Goal: Transaction & Acquisition: Download file/media

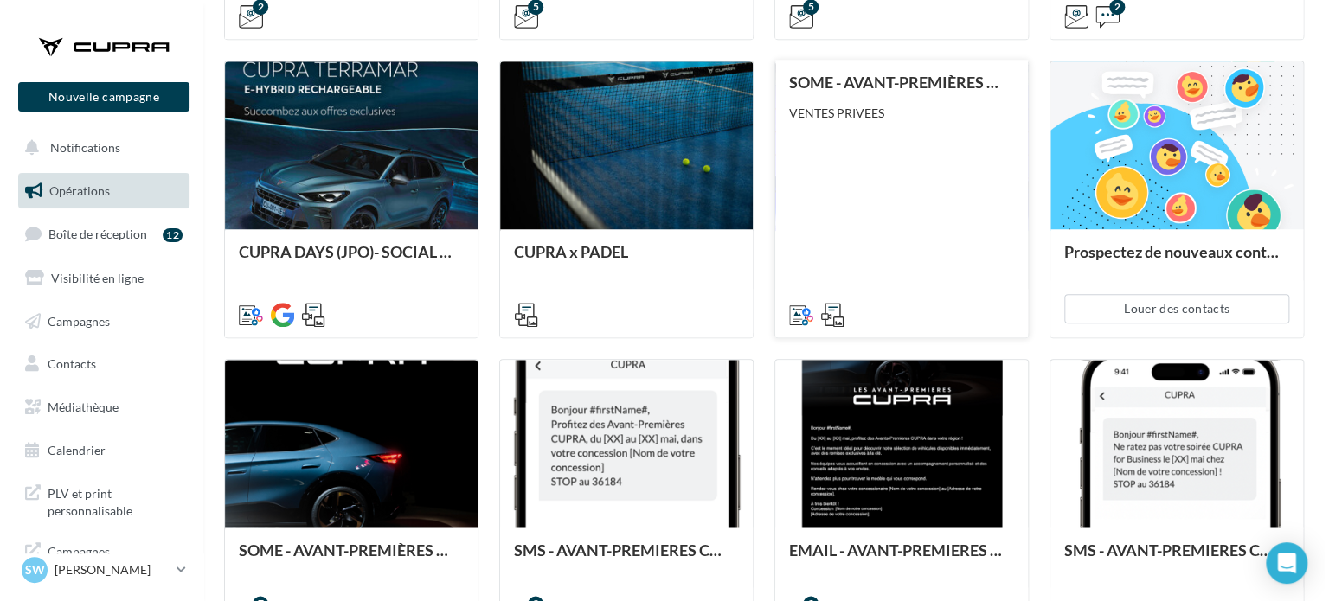
scroll to position [865, 0]
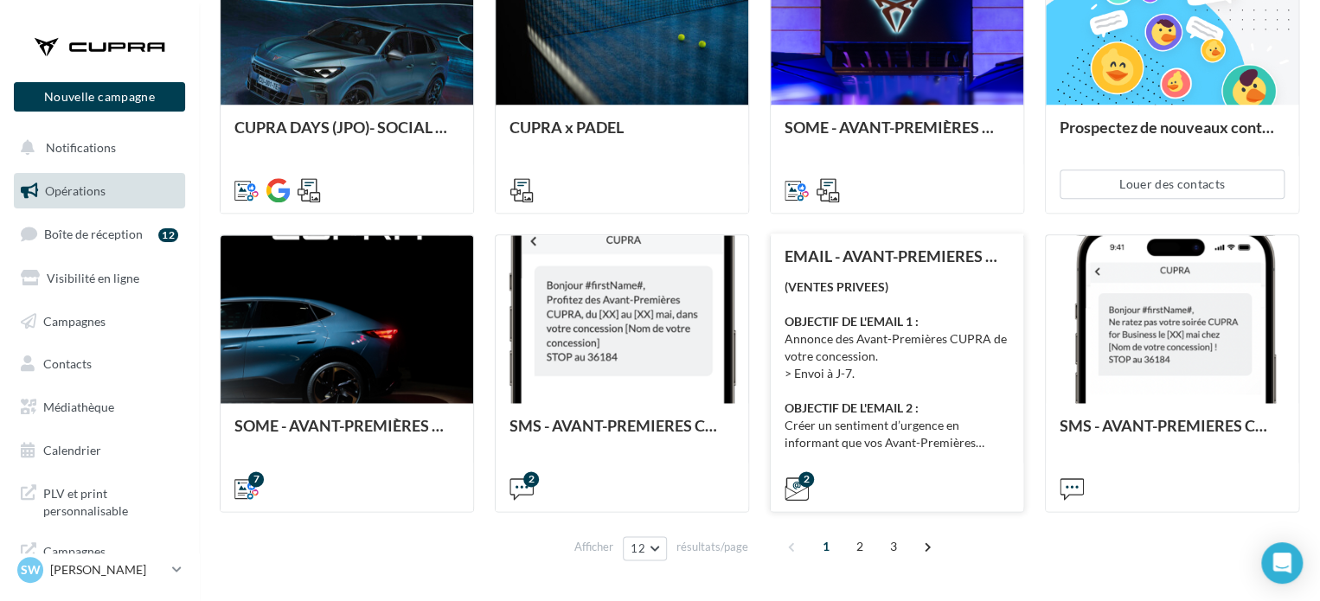
click at [932, 311] on div "(VENTES PRIVEES) OBJECTIF DE L'EMAIL 1 : Annonce des Avant-Premières CUPRA de v…" at bounding box center [897, 365] width 225 height 173
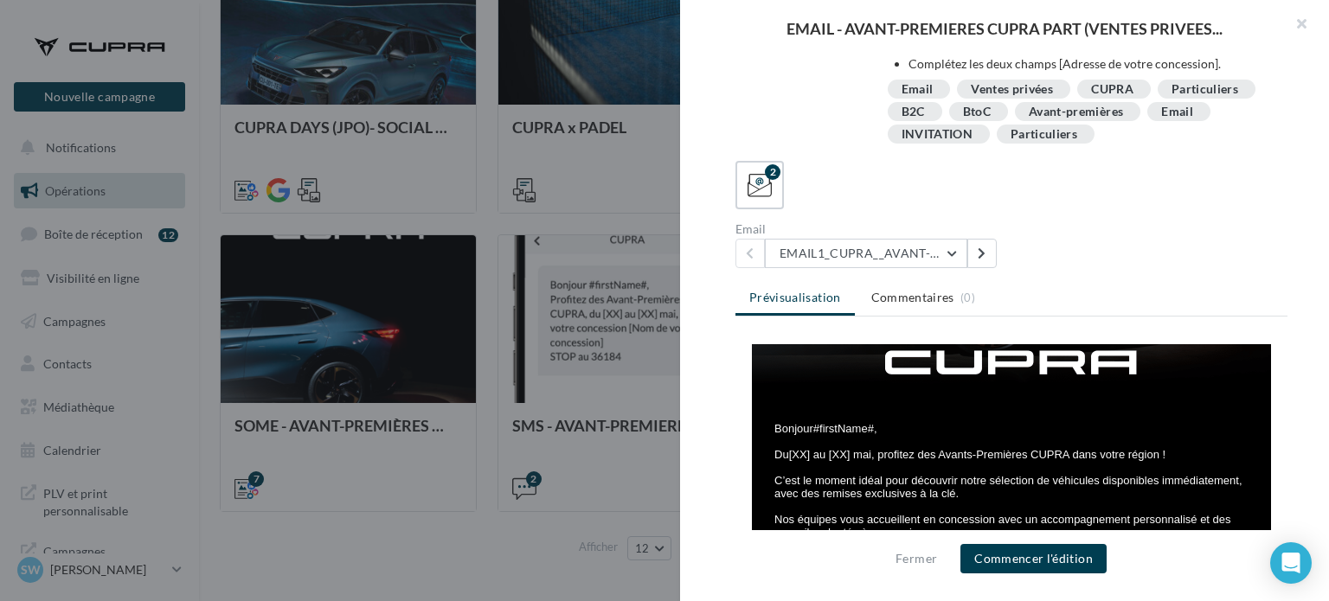
scroll to position [346, 0]
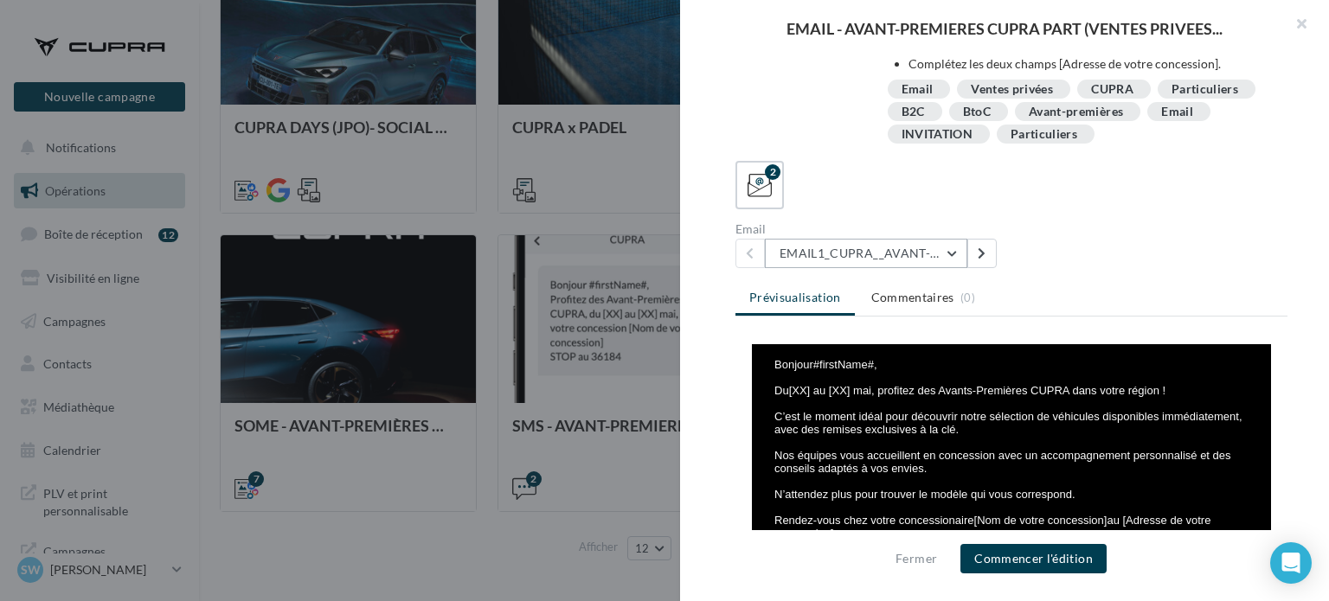
click at [945, 258] on button "EMAIL1_CUPRA__AVANT-PREMIERES_PART" at bounding box center [866, 253] width 202 height 29
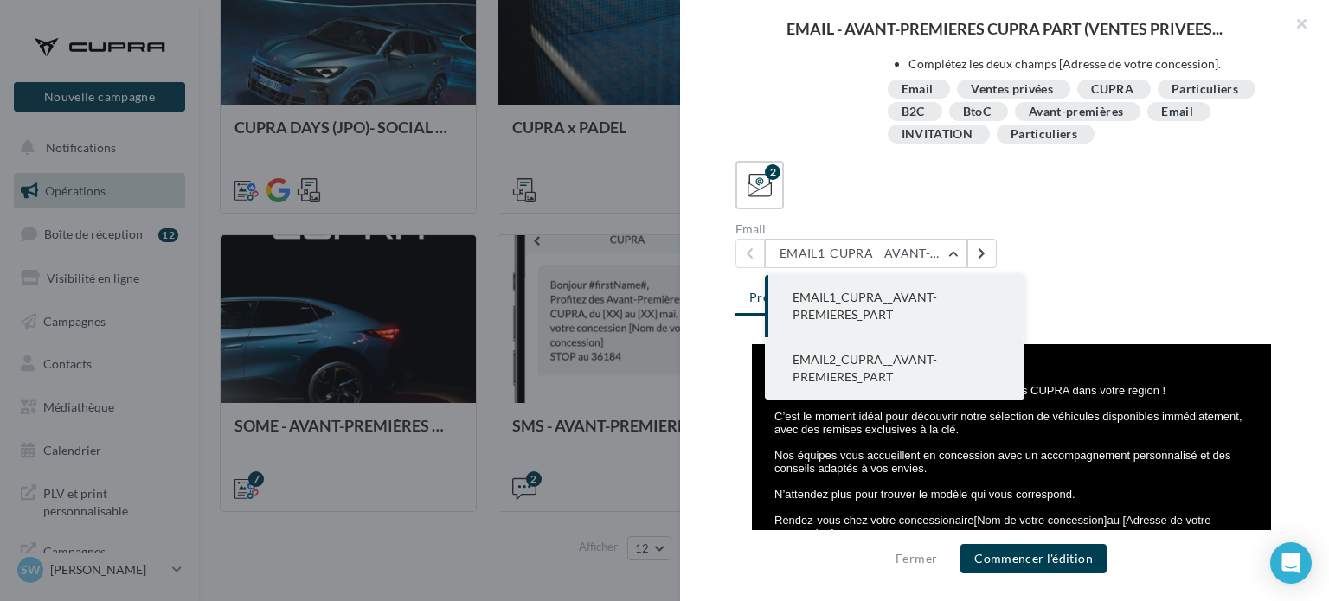
click at [924, 370] on button "EMAIL2_CUPRA__AVANT-PREMIERES_PART" at bounding box center [895, 368] width 260 height 62
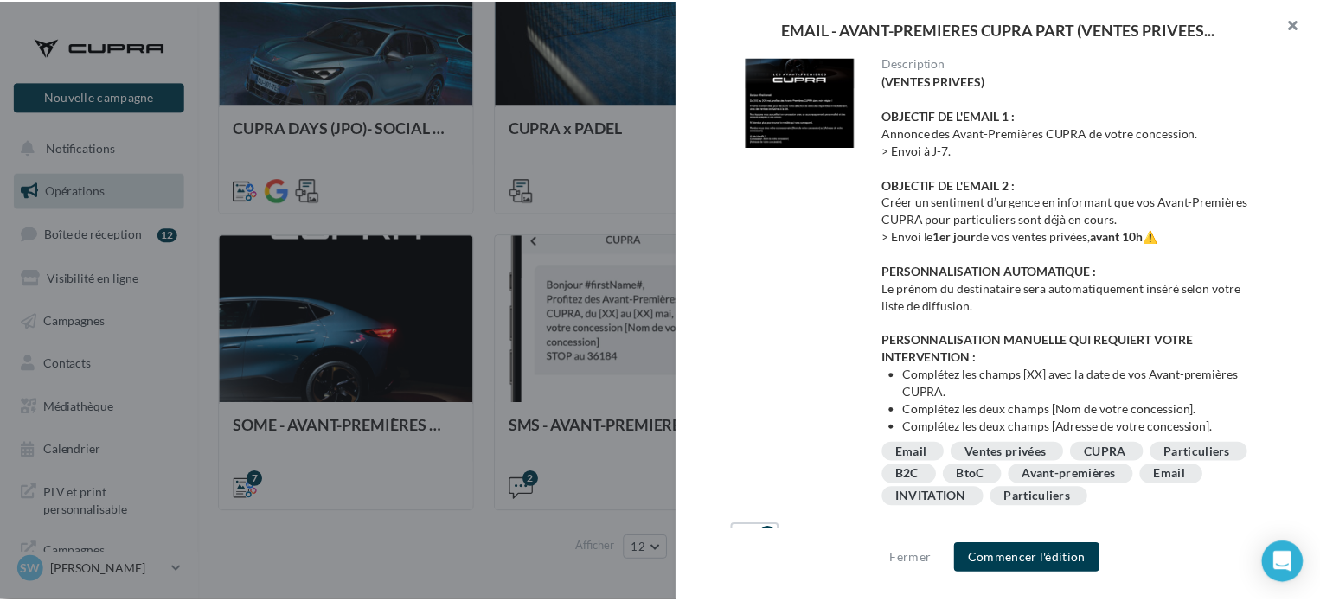
scroll to position [0, 0]
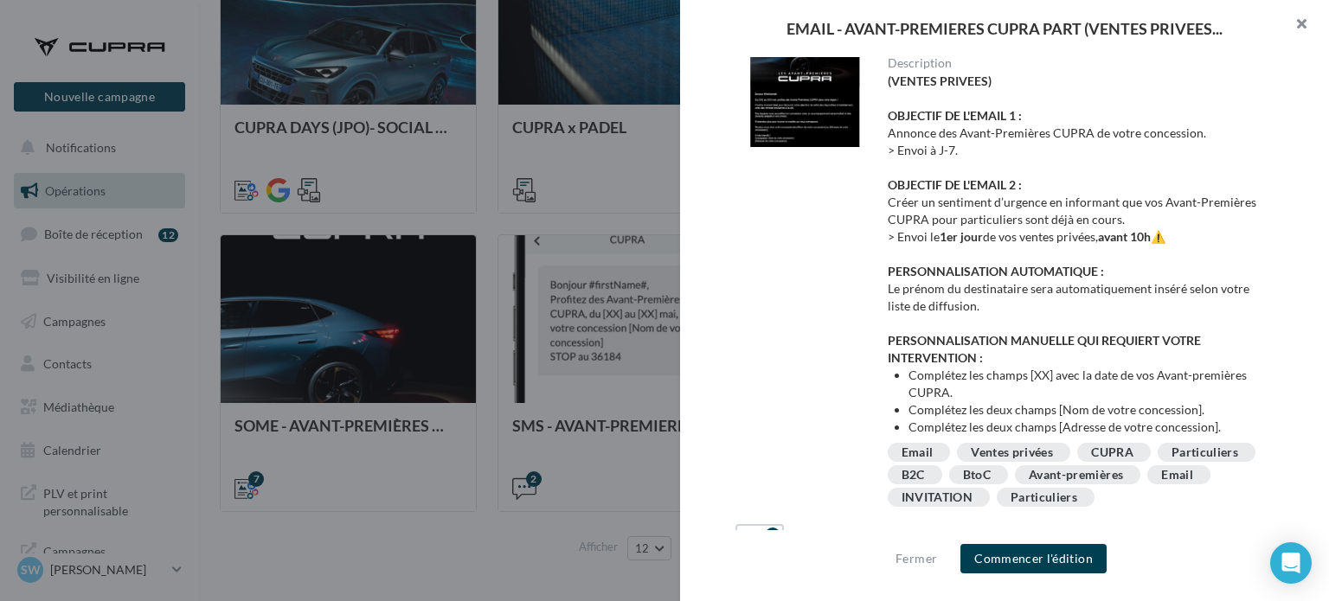
click at [1291, 22] on button "button" at bounding box center [1293, 26] width 69 height 52
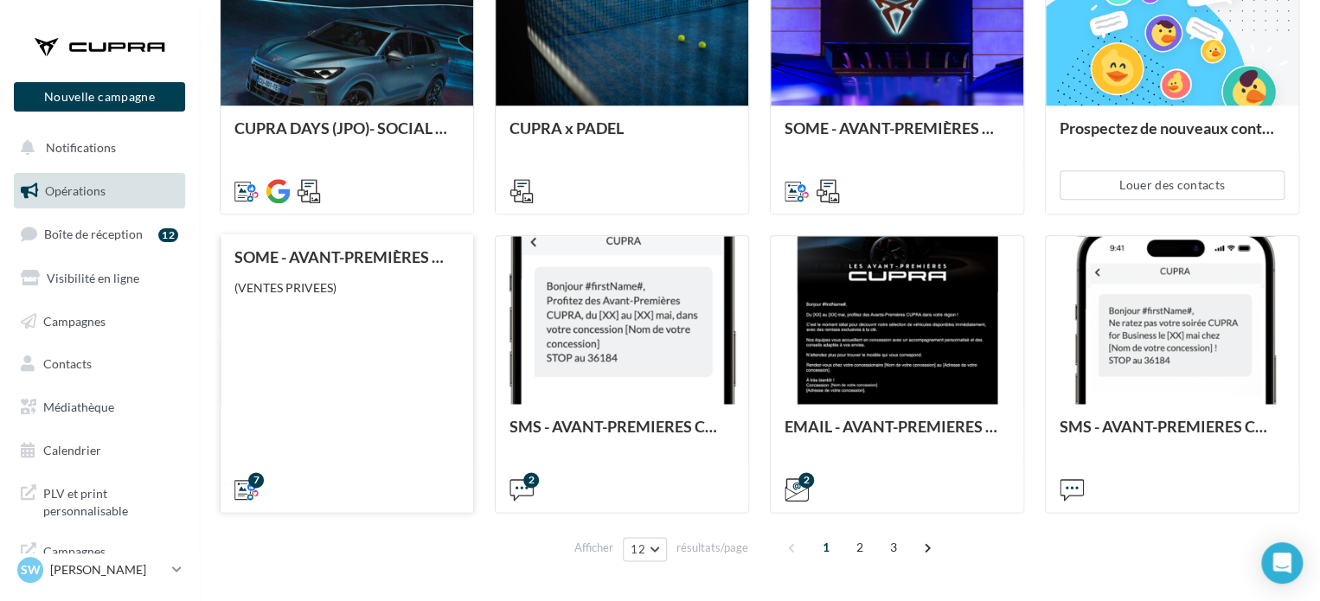
scroll to position [868, 0]
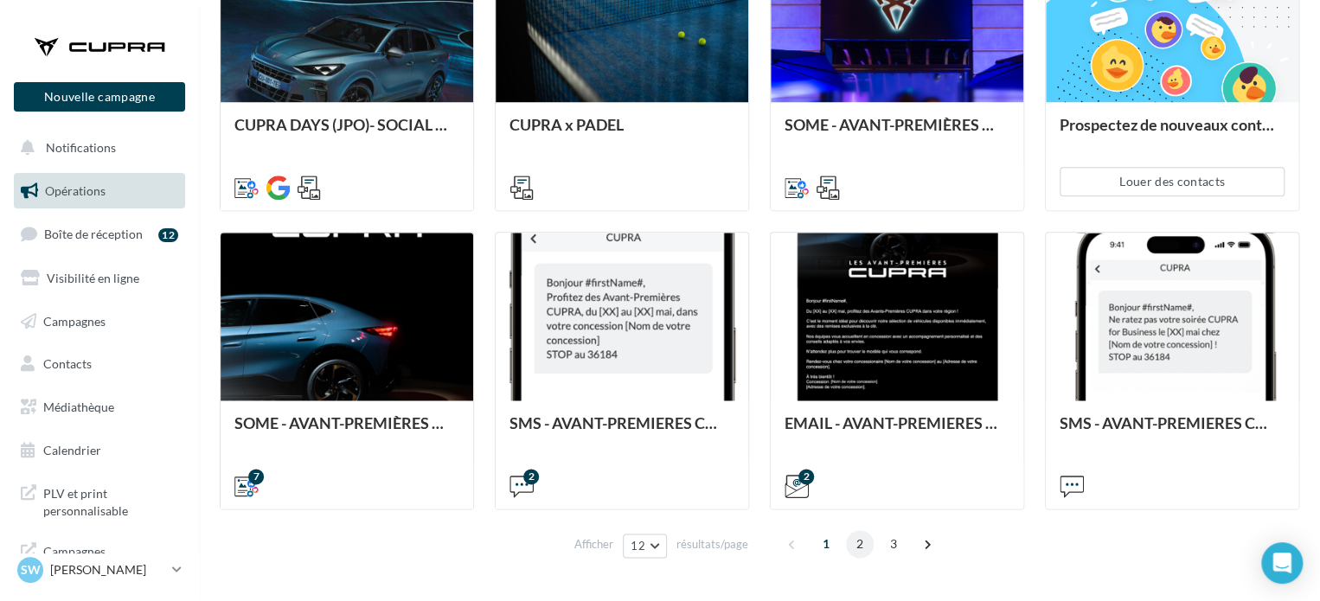
click at [856, 549] on span "2" at bounding box center [860, 544] width 28 height 28
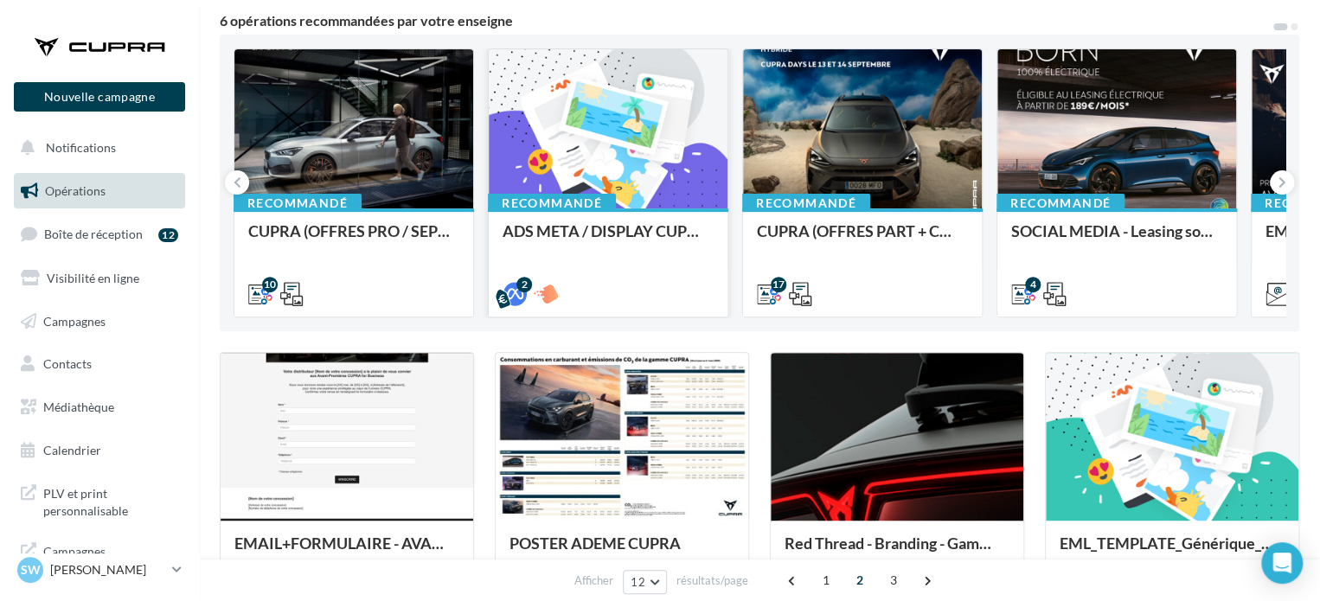
scroll to position [151, 0]
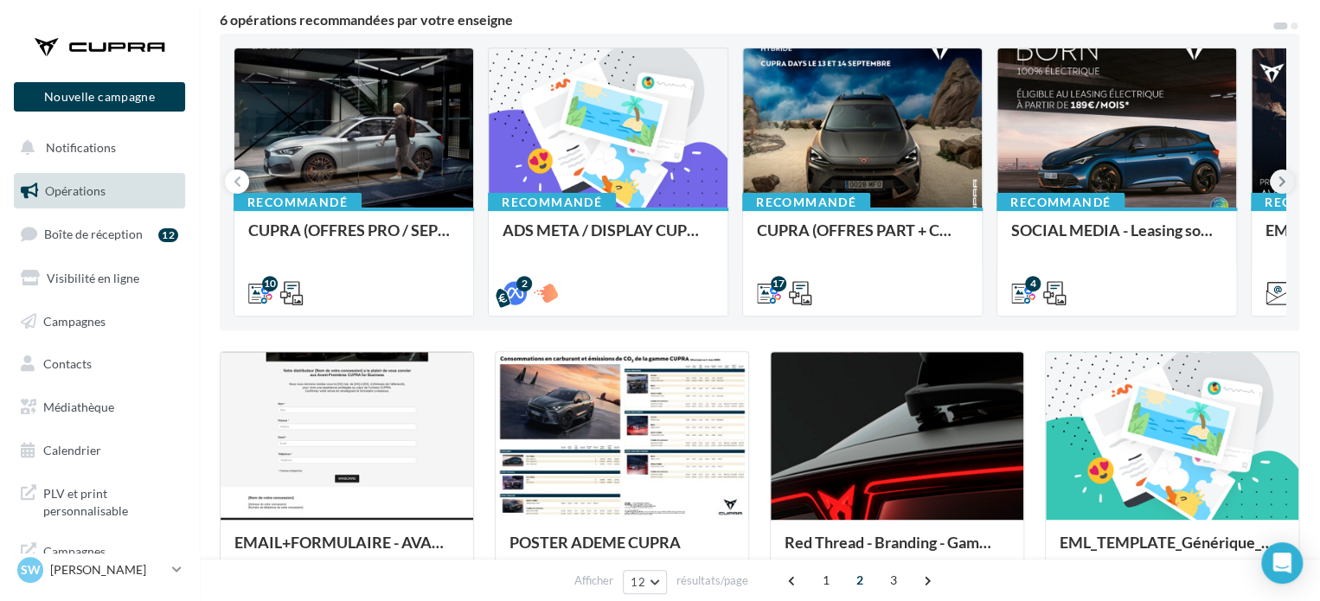
click at [1286, 179] on button at bounding box center [1282, 182] width 24 height 24
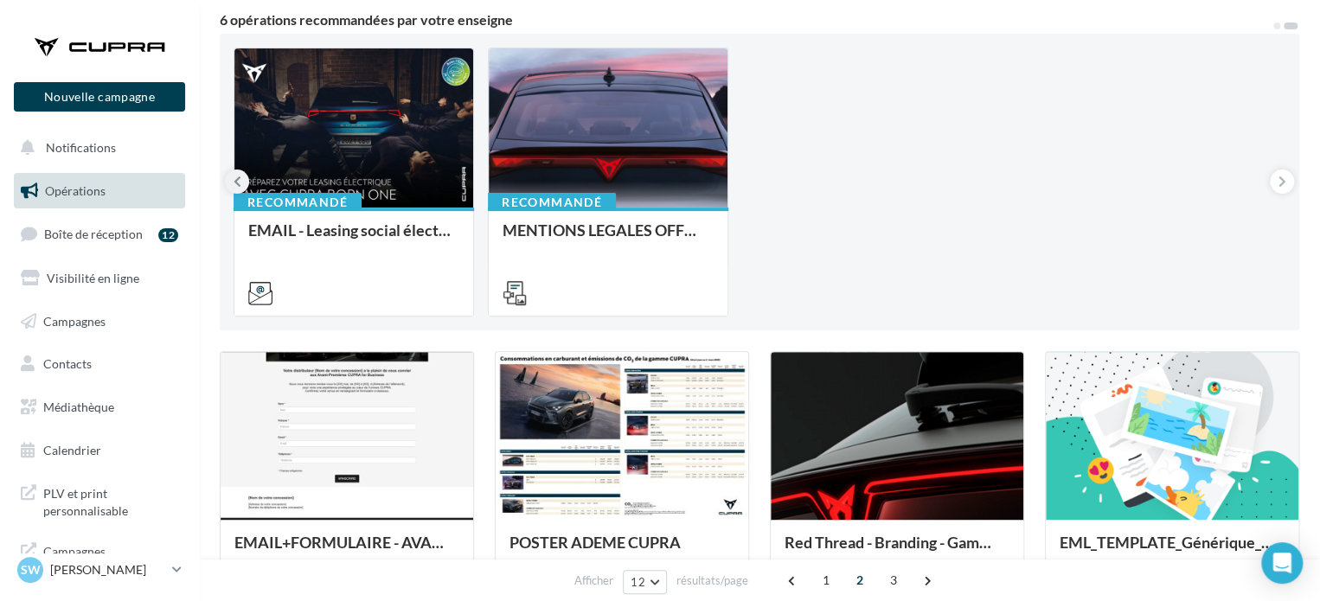
click at [234, 179] on icon at bounding box center [238, 181] width 8 height 17
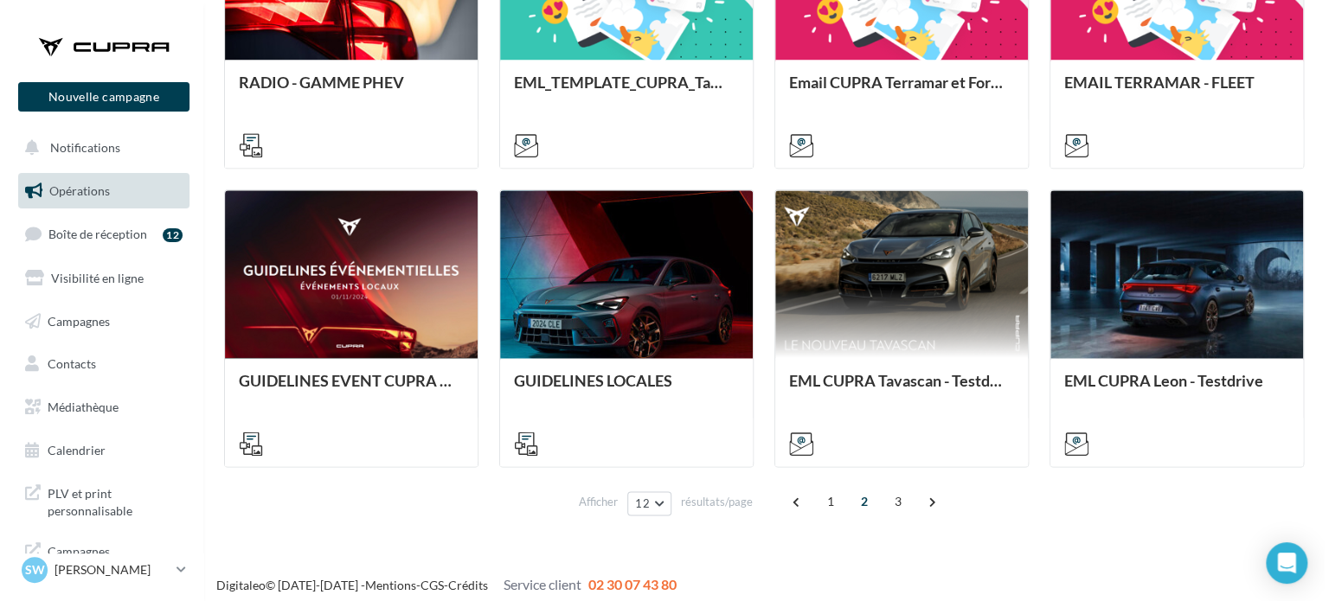
scroll to position [910, 0]
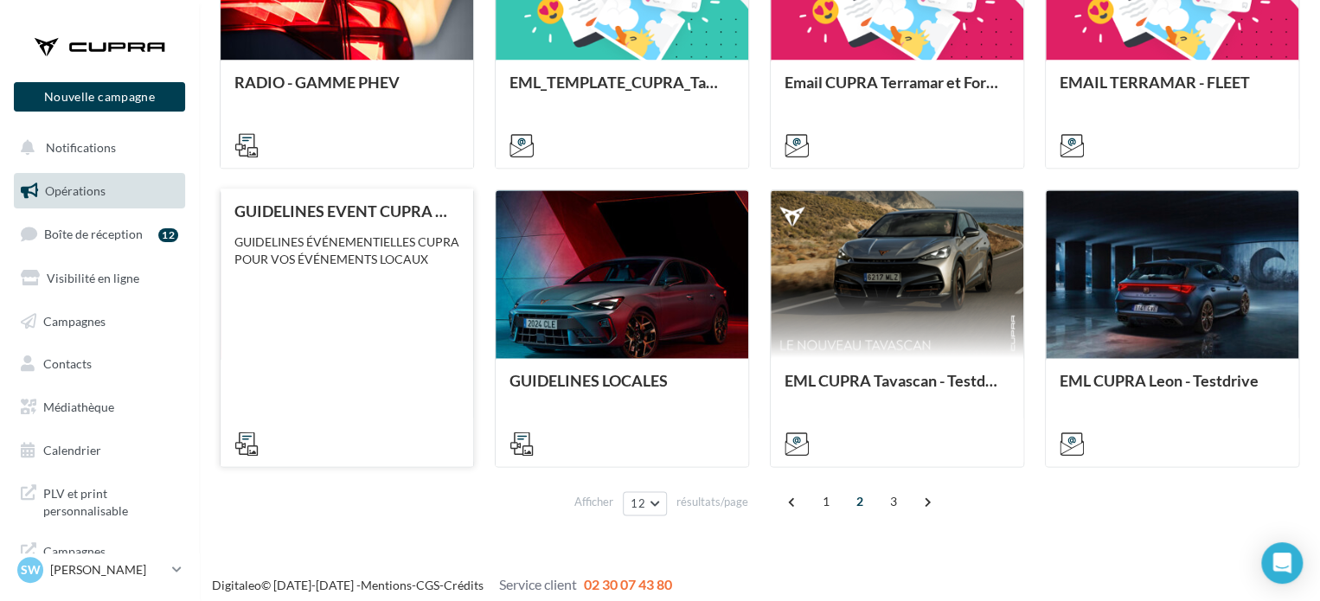
click at [360, 331] on div "GUIDELINES EVENT CUPRA - LOCAL GUIDELINES ÉVÉNEMENTIELLES CUPRA POUR VOS ÉVÉNEM…" at bounding box center [346, 326] width 225 height 248
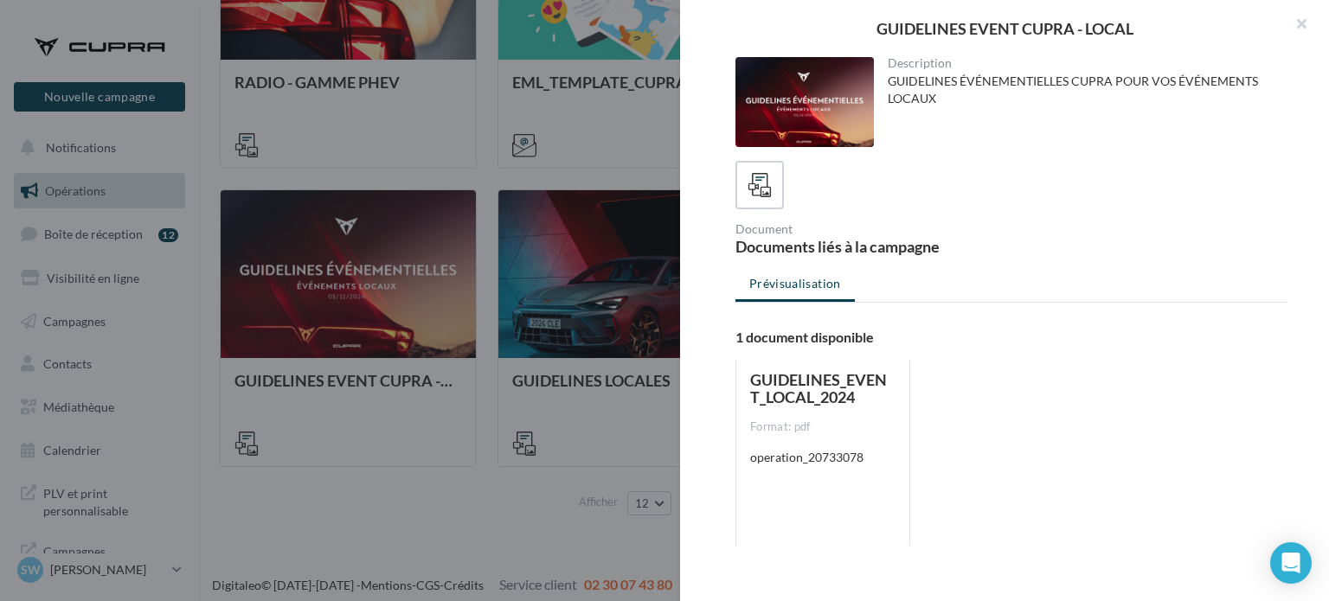
click at [858, 420] on div "Format: pdf" at bounding box center [822, 428] width 145 height 16
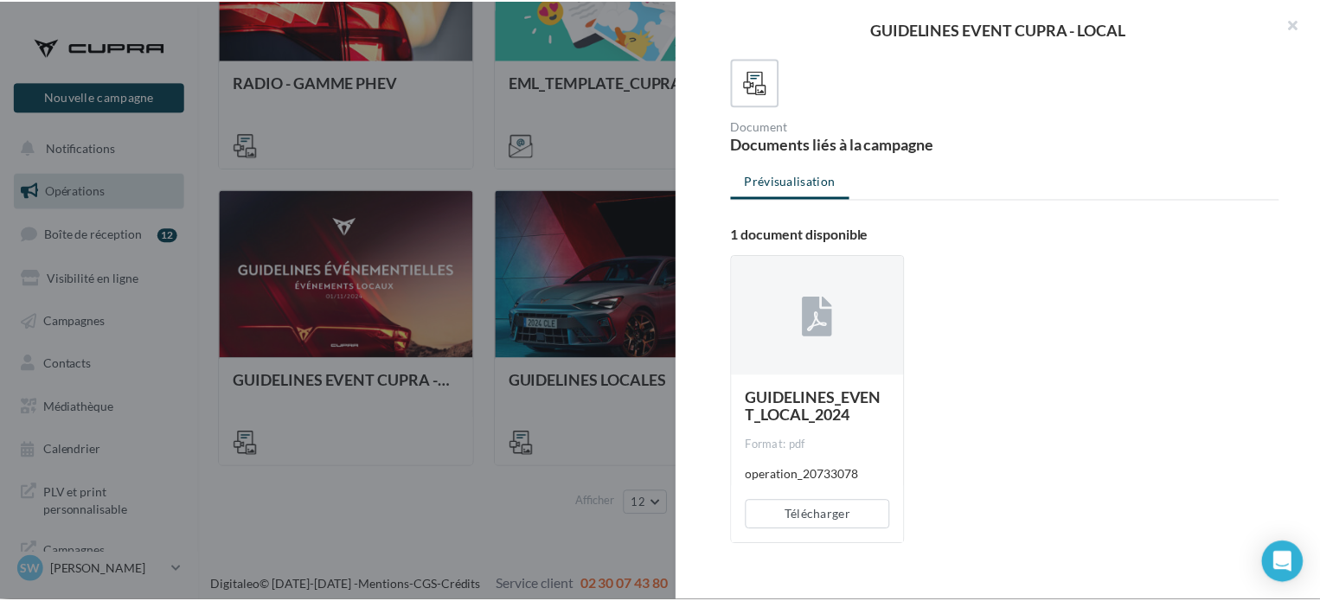
scroll to position [107, 0]
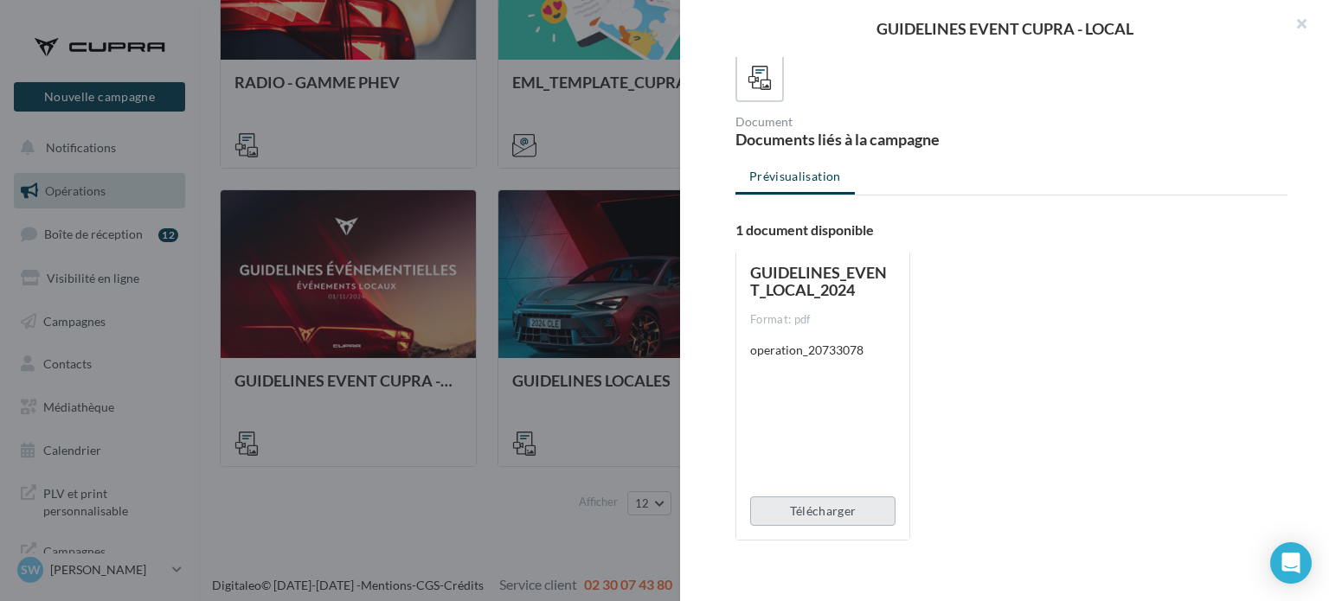
click at [855, 505] on button "Télécharger" at bounding box center [822, 511] width 145 height 29
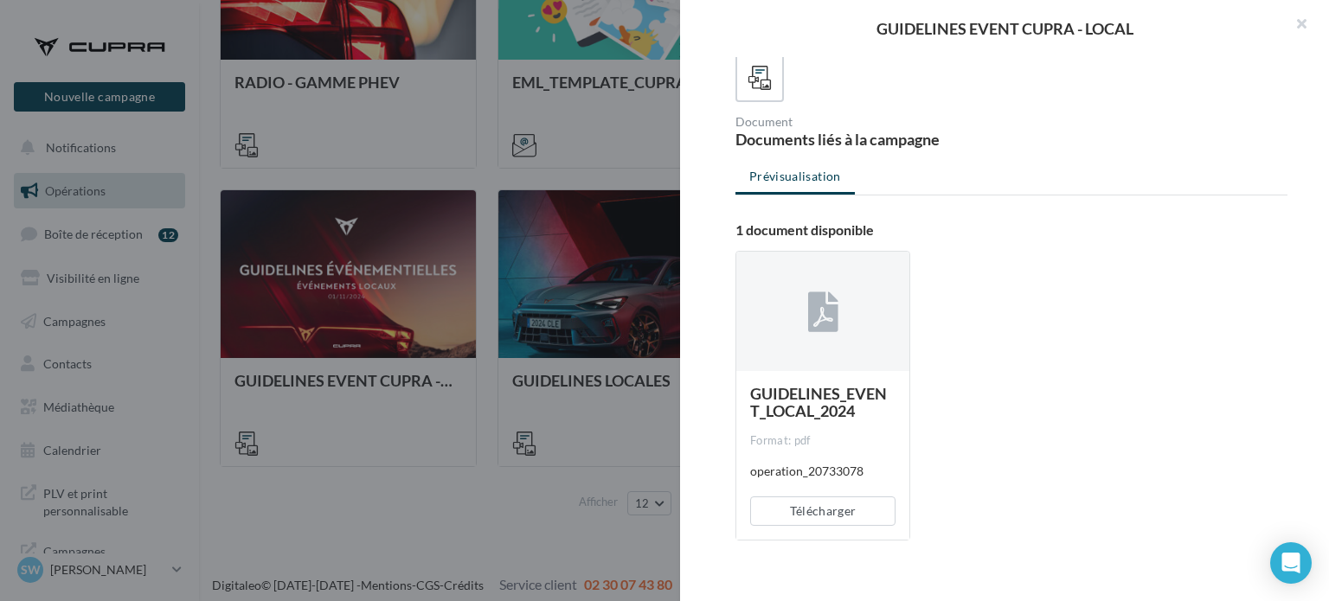
click at [429, 501] on div at bounding box center [664, 300] width 1329 height 601
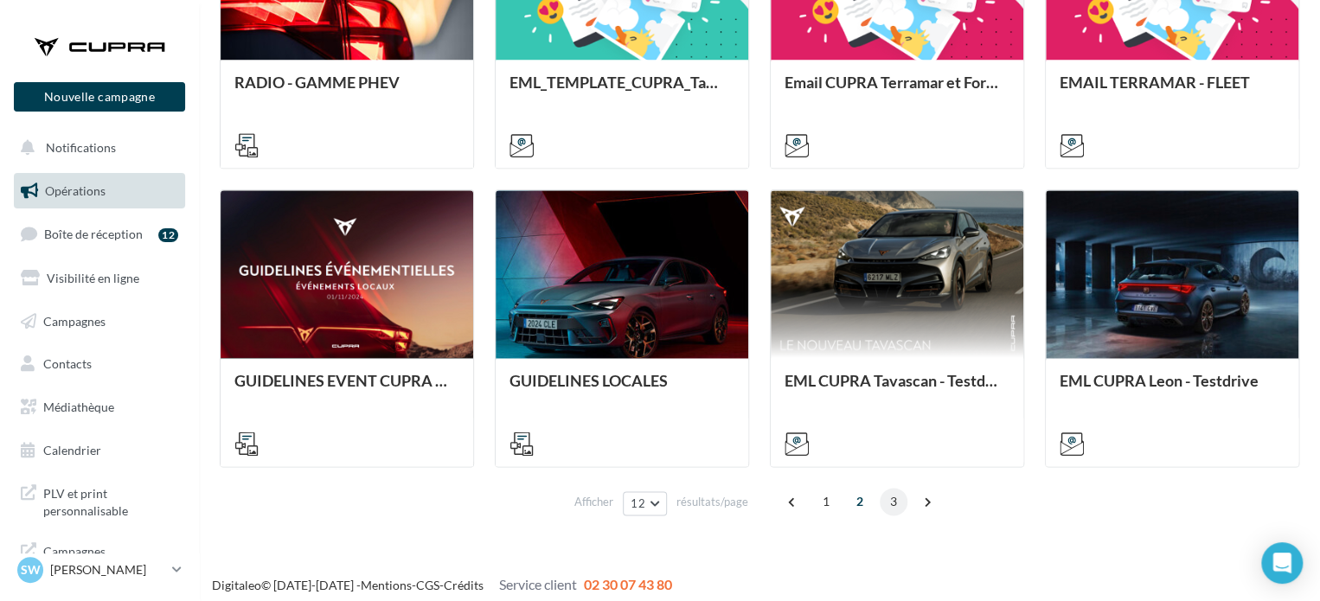
click at [890, 495] on span "3" at bounding box center [894, 502] width 28 height 28
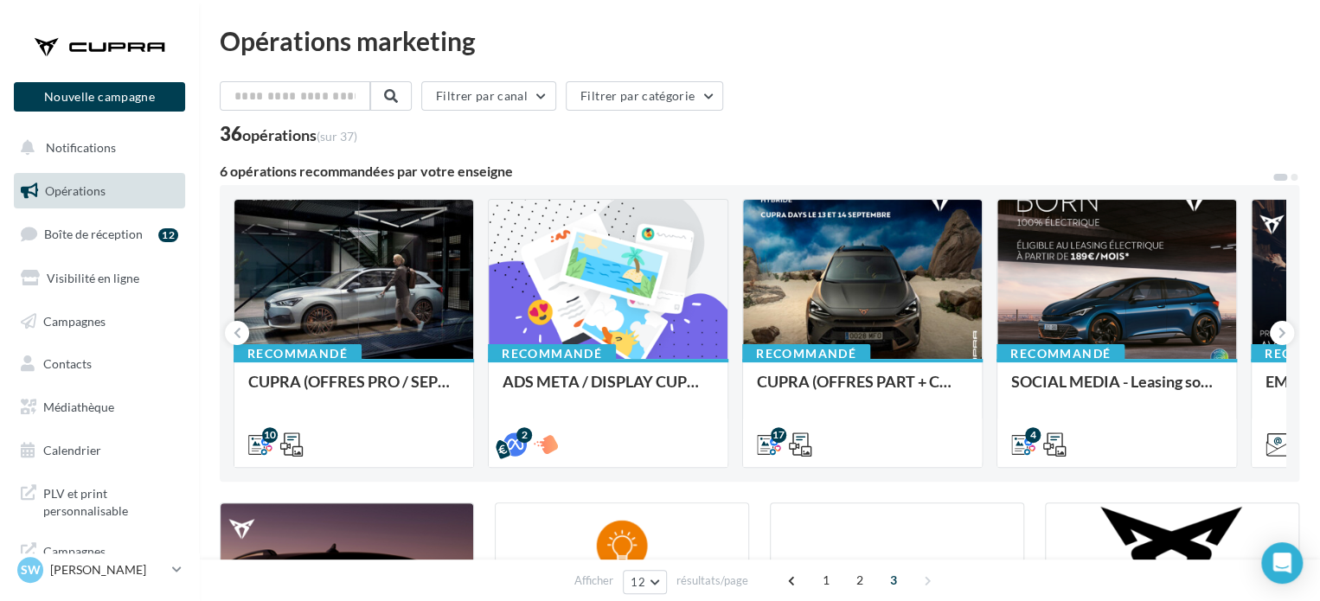
scroll to position [0, 0]
click at [81, 404] on span "Médiathèque" at bounding box center [78, 407] width 71 height 15
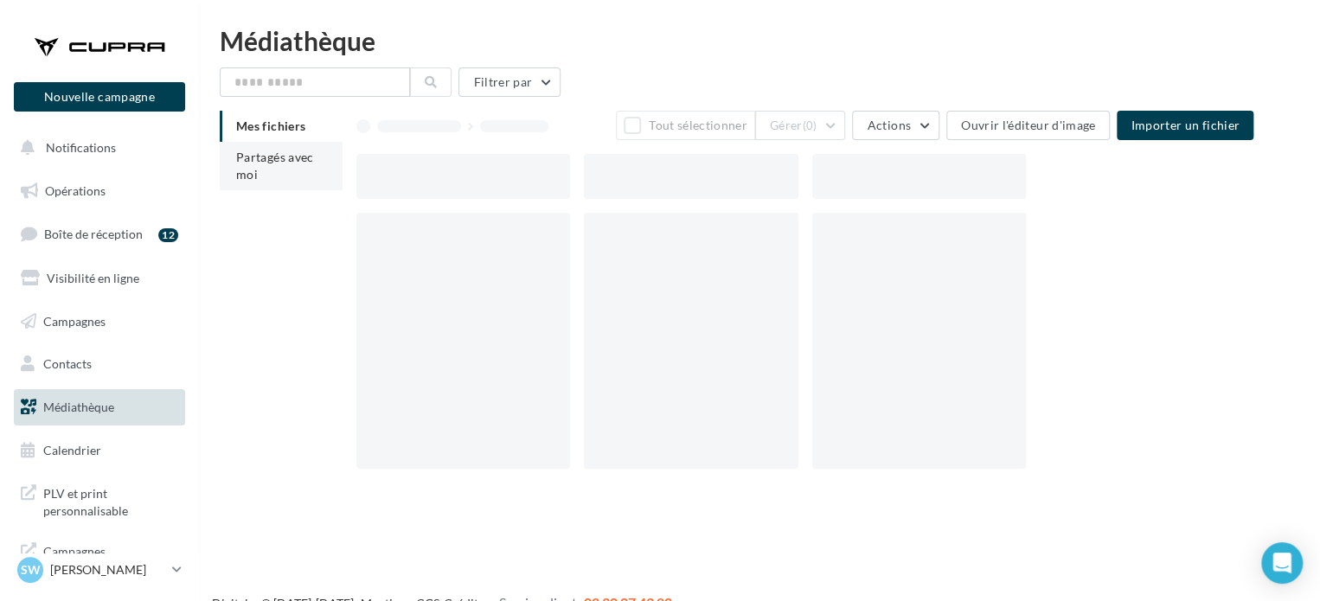
click at [311, 160] on span "Partagés avec moi" at bounding box center [275, 166] width 78 height 32
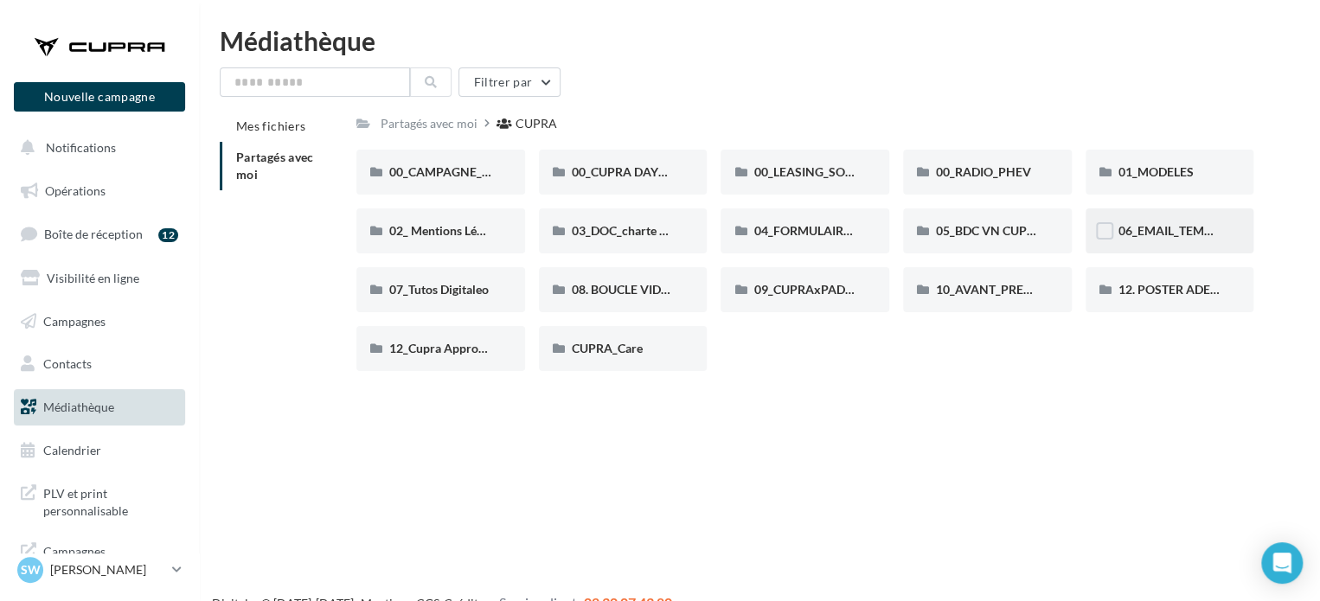
click at [1208, 241] on div "06_EMAIL_TEMPLATE HTML CUPRA" at bounding box center [1170, 230] width 169 height 45
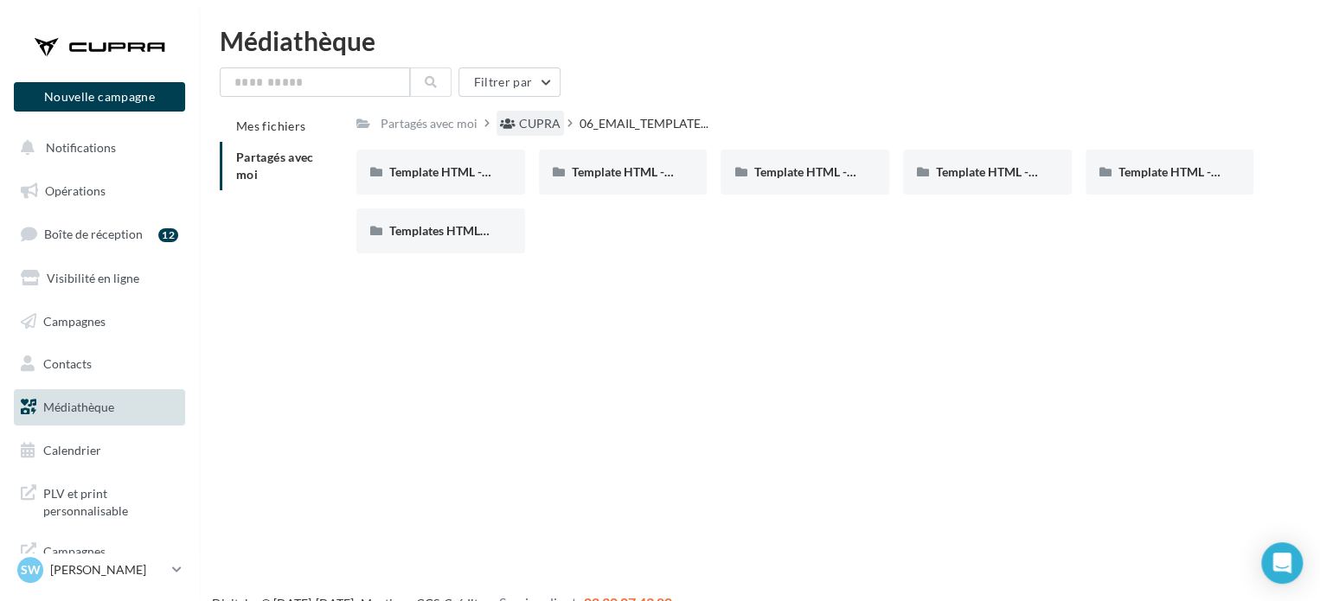
click at [533, 116] on div "CUPRA" at bounding box center [540, 123] width 42 height 17
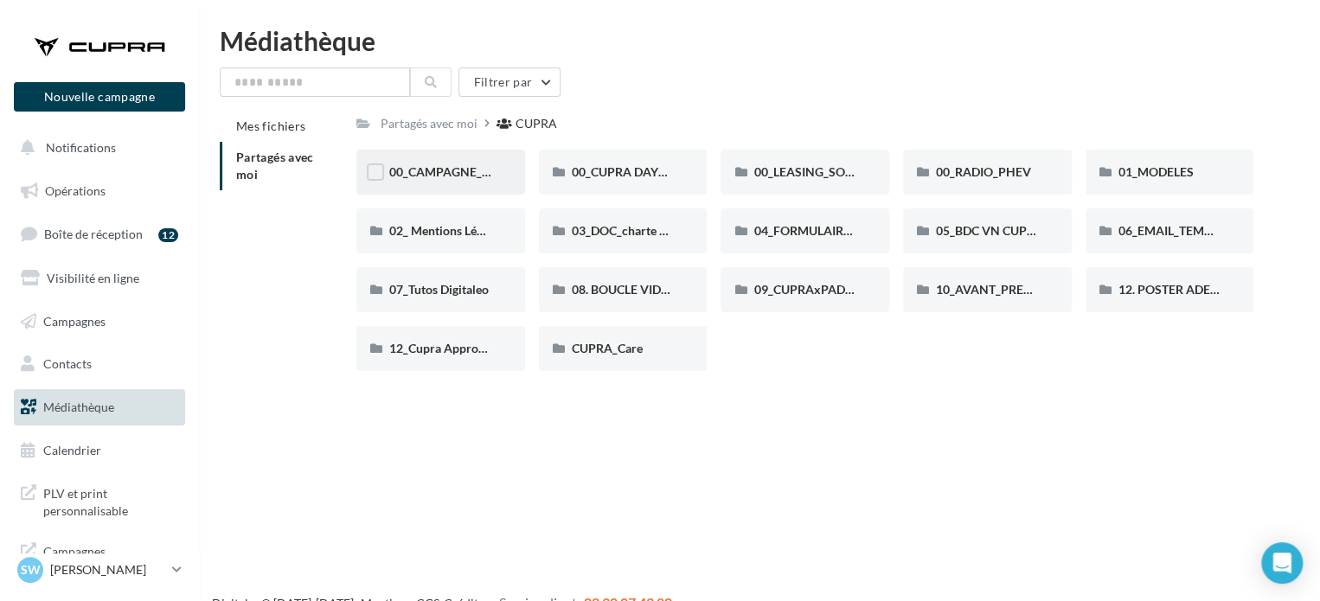
click at [458, 161] on div "00_CAMPAGNE_SEPTEMBRE" at bounding box center [440, 172] width 169 height 45
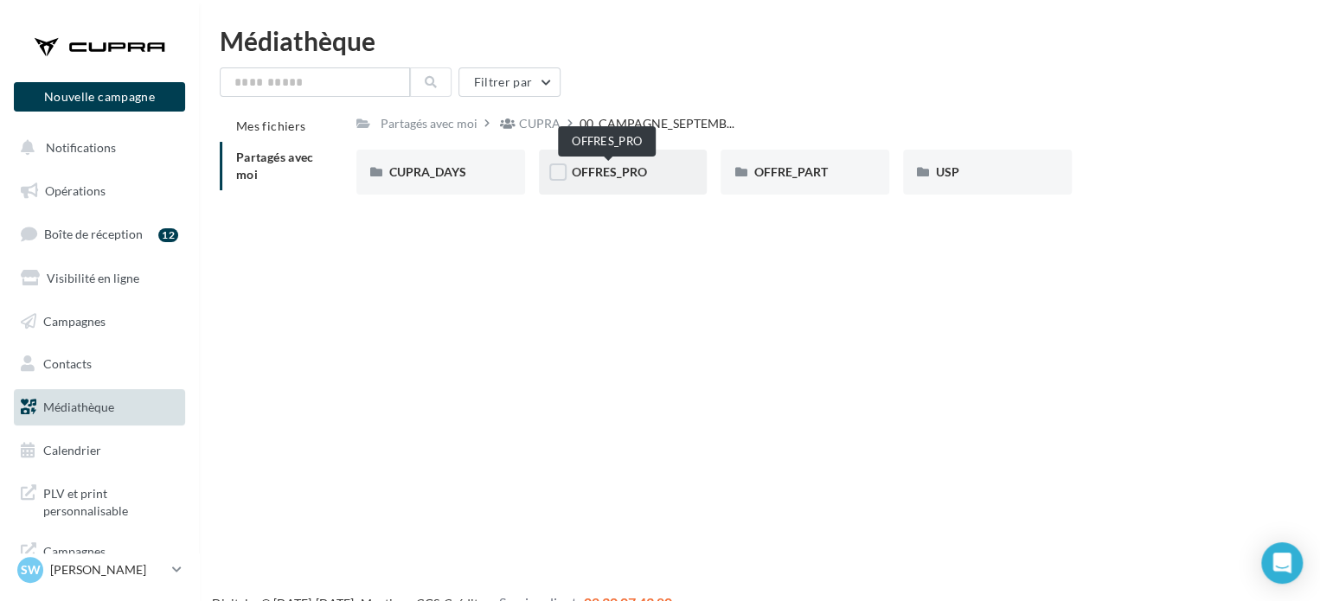
click at [608, 169] on span "OFFRES_PRO" at bounding box center [609, 171] width 75 height 15
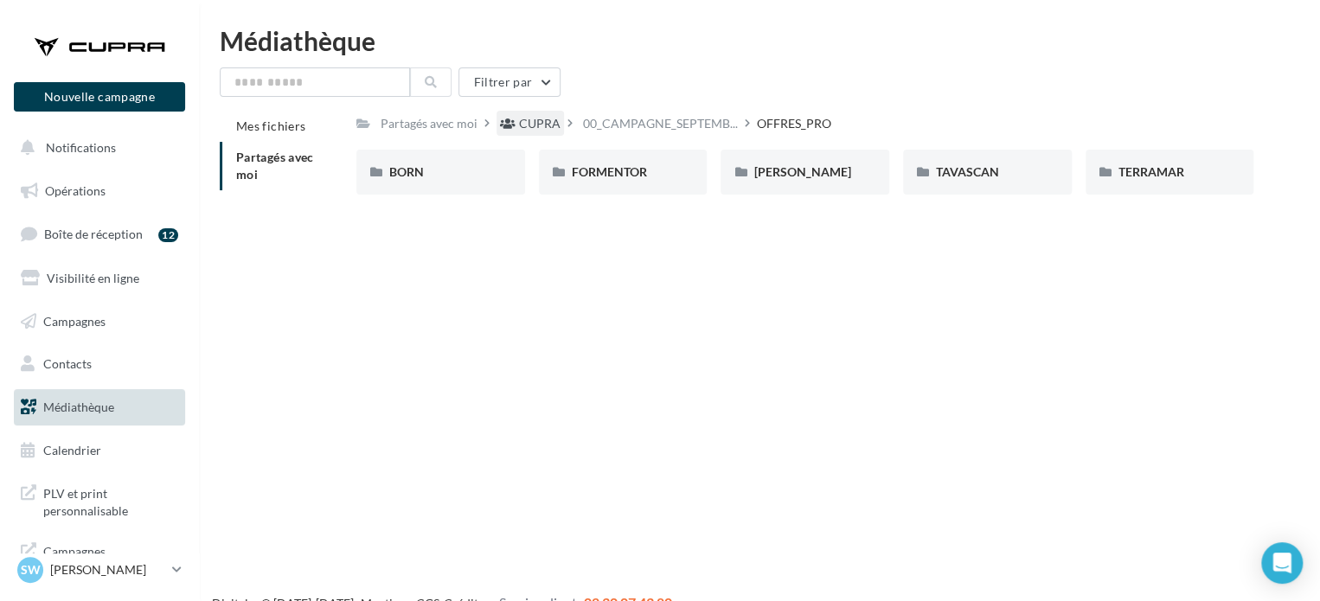
click at [533, 129] on div "CUPRA" at bounding box center [540, 123] width 42 height 17
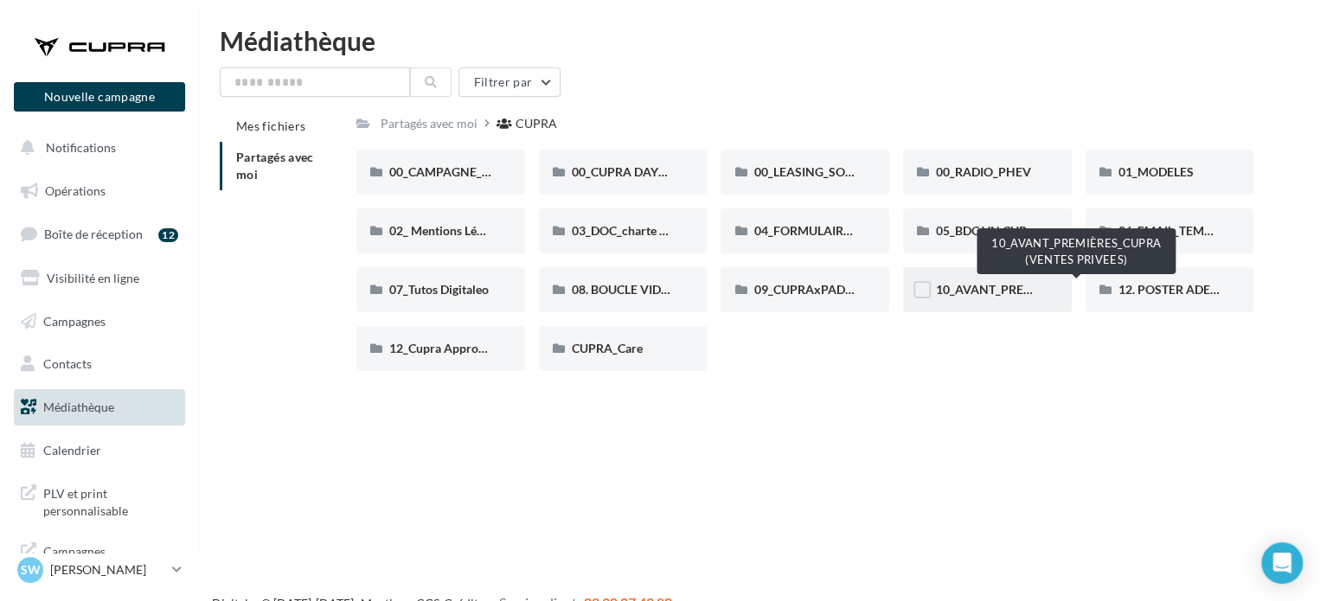
click at [983, 287] on span "10_AVANT_PREMIÈRES_CUPRA (VENTES PRIVEES)" at bounding box center [1077, 289] width 283 height 15
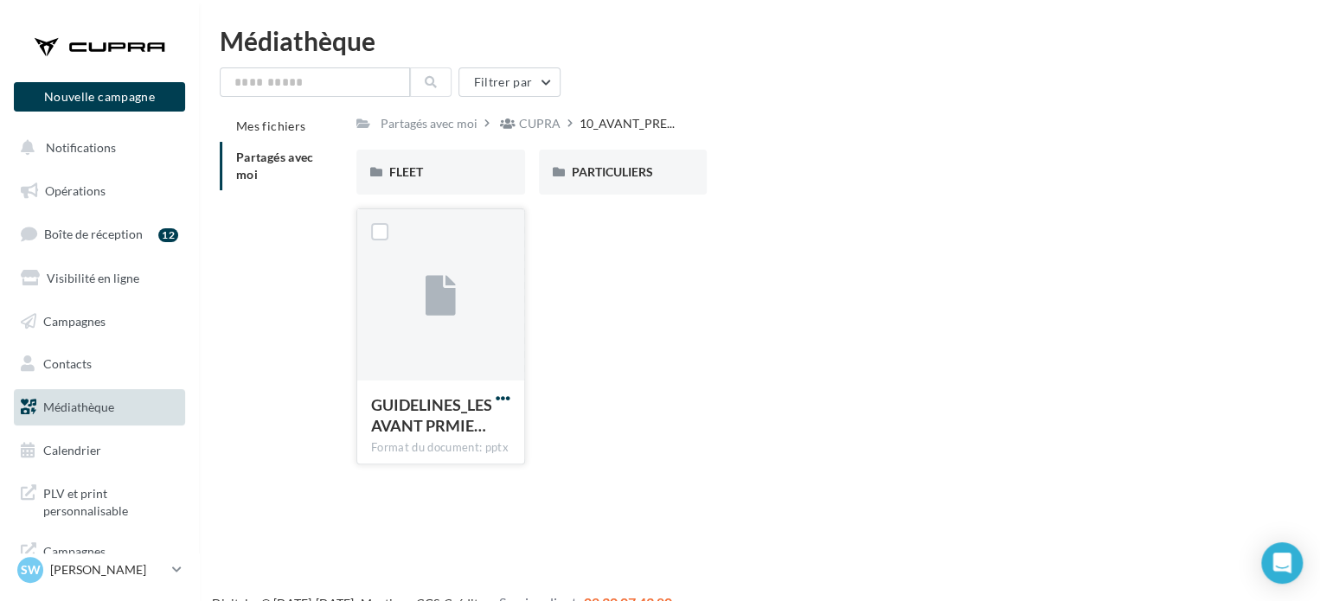
click at [499, 404] on span "button" at bounding box center [503, 398] width 15 height 15
click at [497, 435] on button "Télécharger" at bounding box center [427, 432] width 173 height 45
click at [462, 158] on div "FLEET" at bounding box center [440, 172] width 169 height 45
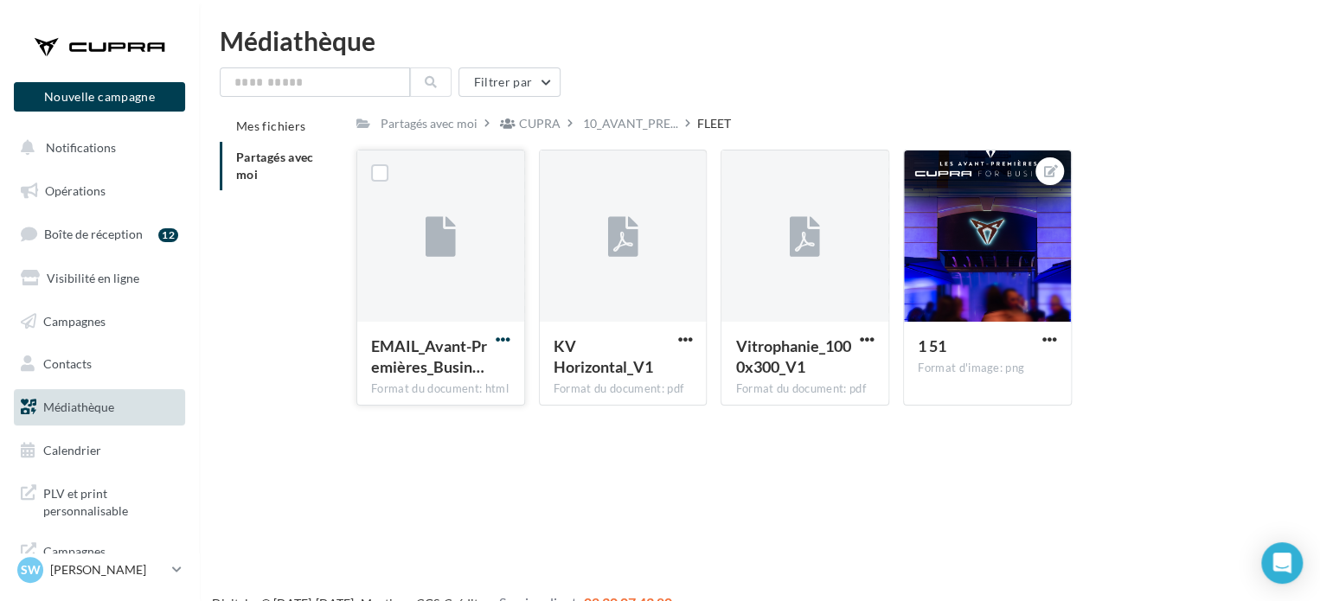
click at [499, 341] on span "button" at bounding box center [503, 339] width 15 height 15
click at [473, 383] on button "Télécharger" at bounding box center [427, 373] width 173 height 45
click at [1051, 345] on span "button" at bounding box center [1049, 339] width 15 height 15
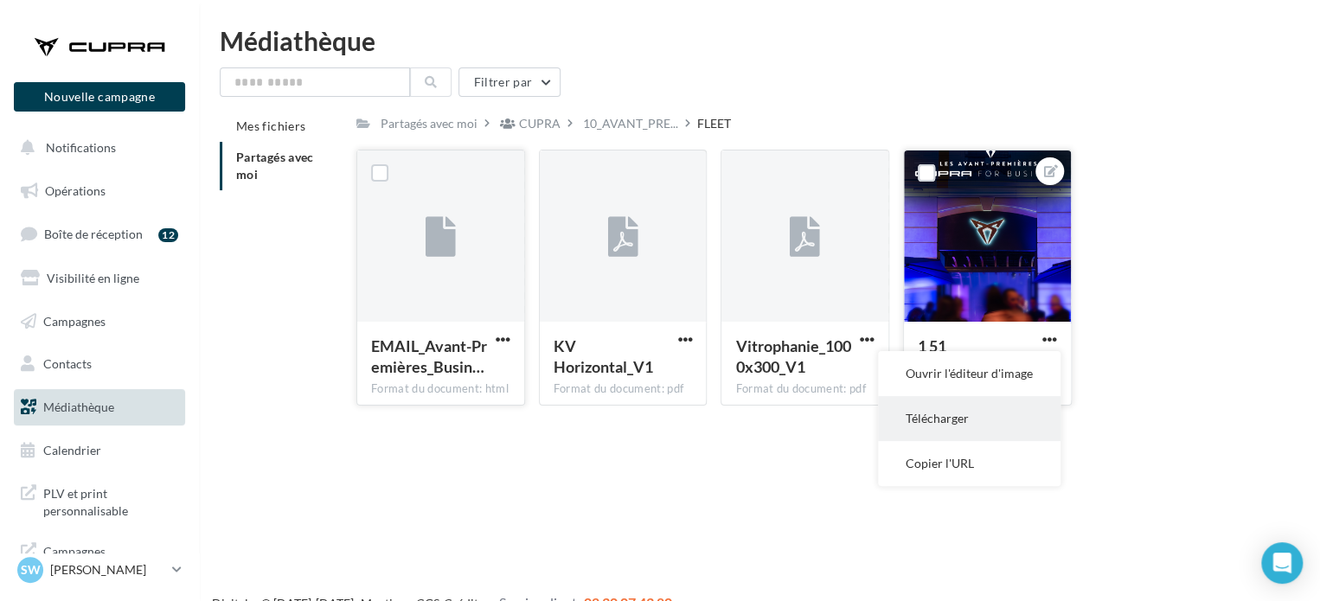
click at [973, 422] on button "Télécharger" at bounding box center [969, 418] width 183 height 45
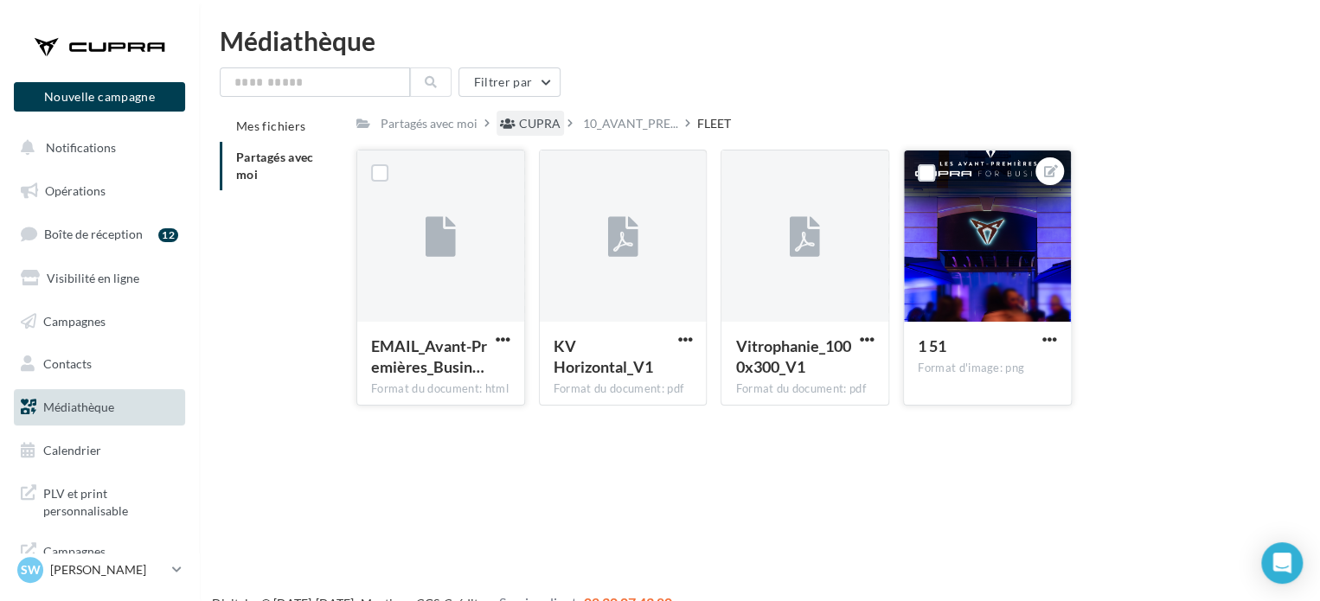
click at [519, 118] on div "CUPRA" at bounding box center [540, 123] width 42 height 17
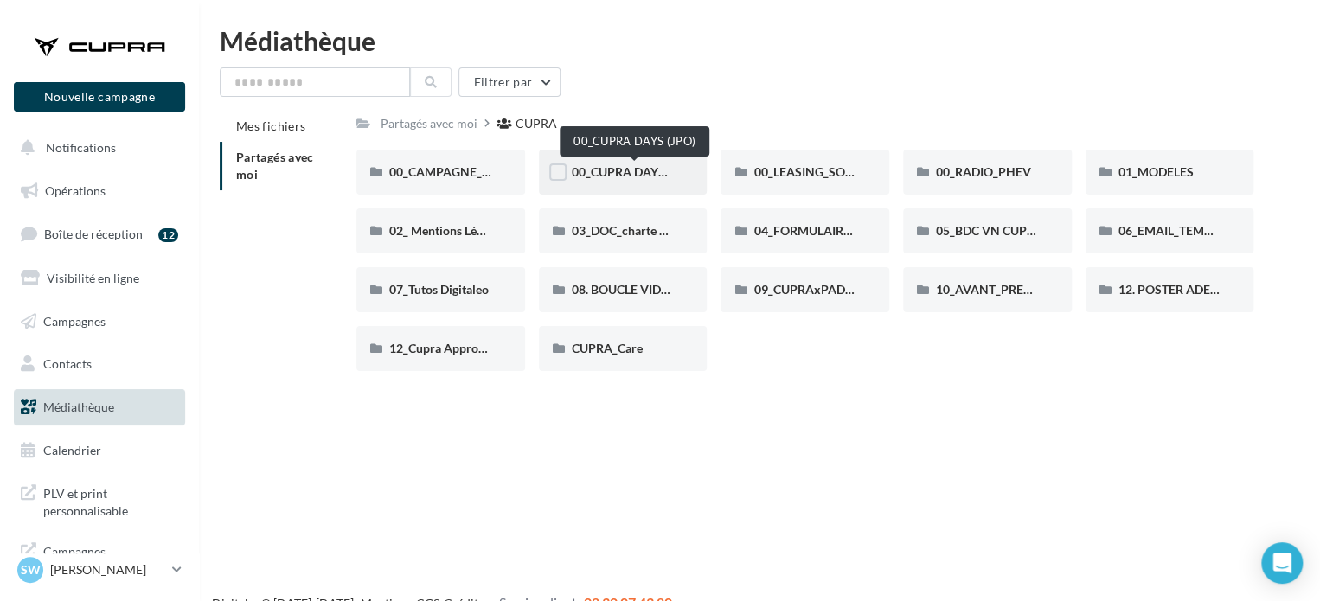
click at [616, 167] on span "00_CUPRA DAYS (JPO)" at bounding box center [634, 171] width 125 height 15
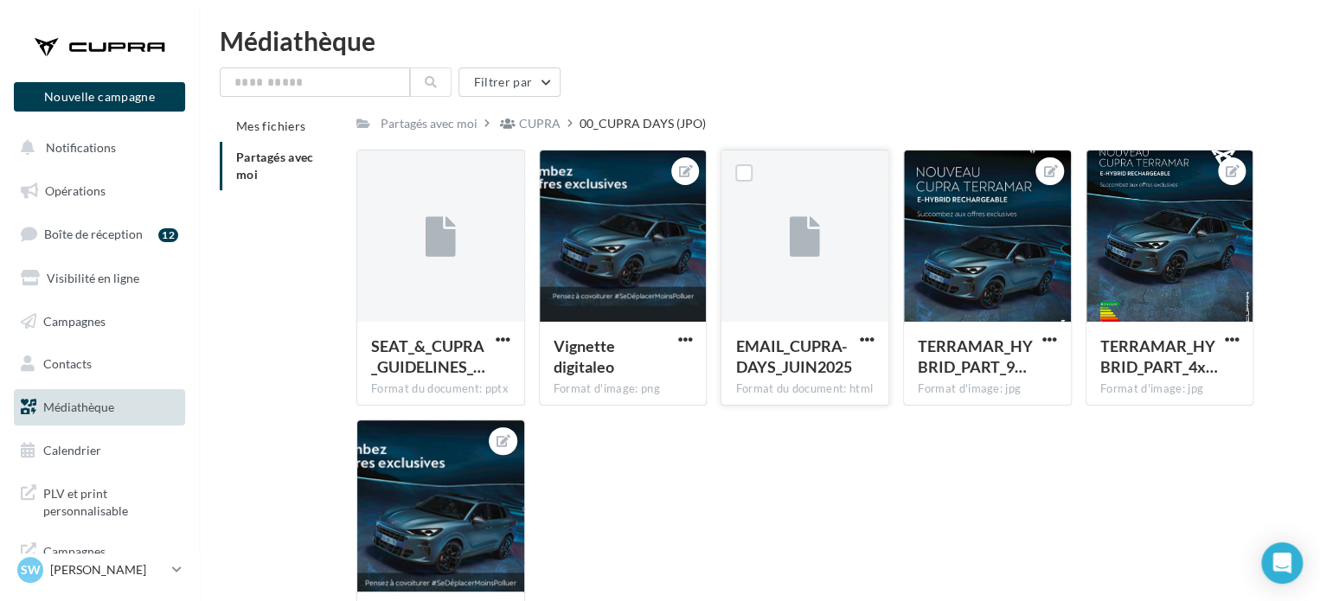
click at [766, 336] on span "EMAIL_CUPRA-DAYS_JUIN2025" at bounding box center [793, 356] width 116 height 40
click at [788, 233] on div at bounding box center [804, 237] width 167 height 173
click at [868, 336] on span "button" at bounding box center [867, 339] width 15 height 15
click at [820, 368] on button "Télécharger" at bounding box center [791, 373] width 173 height 45
